Goal: Navigation & Orientation: Find specific page/section

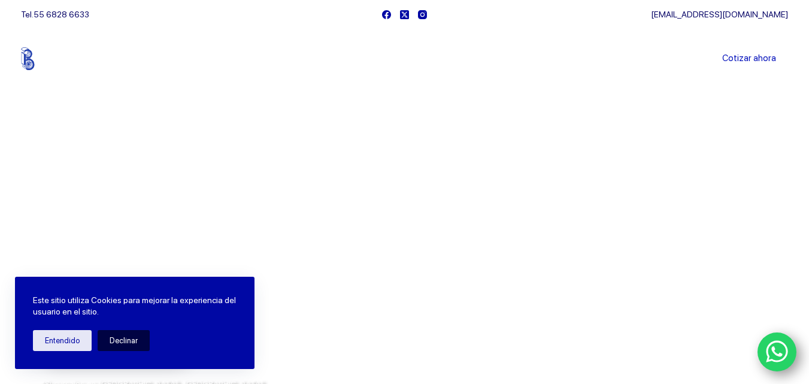
click at [121, 341] on button "Declinar" at bounding box center [124, 340] width 52 height 21
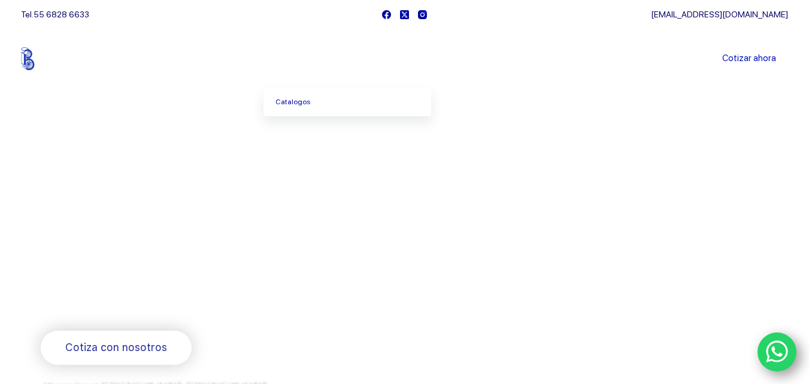
click at [329, 57] on icon "Menu Principal" at bounding box center [326, 58] width 5 height 5
click at [441, 110] on link "Directorio" at bounding box center [503, 103] width 168 height 28
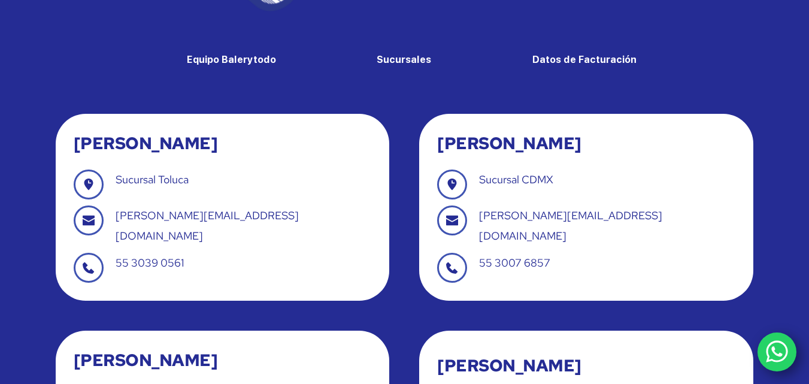
scroll to position [153, 0]
